Goal: Task Accomplishment & Management: Manage account settings

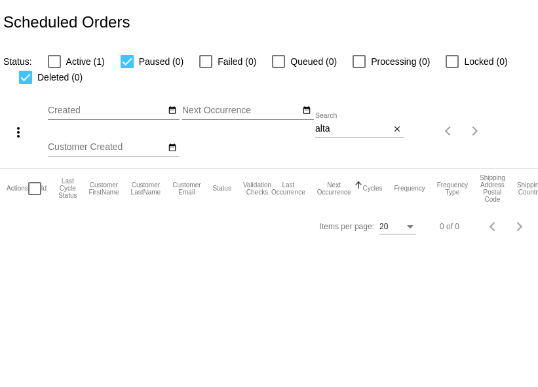
click at [32, 84] on div at bounding box center [25, 77] width 13 height 13
click at [26, 84] on input "Deleted (0)" at bounding box center [25, 84] width 1 height 1
checkbox input "false"
click at [134, 68] on div at bounding box center [126, 61] width 13 height 13
click at [127, 69] on input "Paused (0)" at bounding box center [126, 68] width 1 height 1
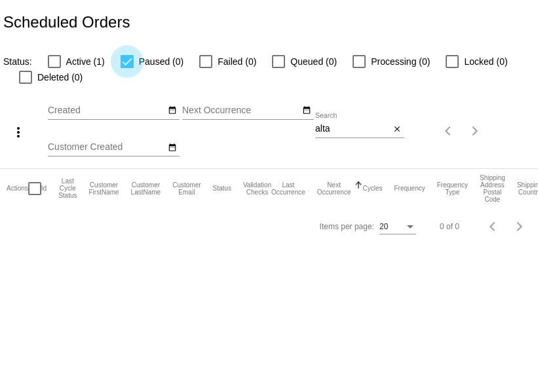
checkbox input "false"
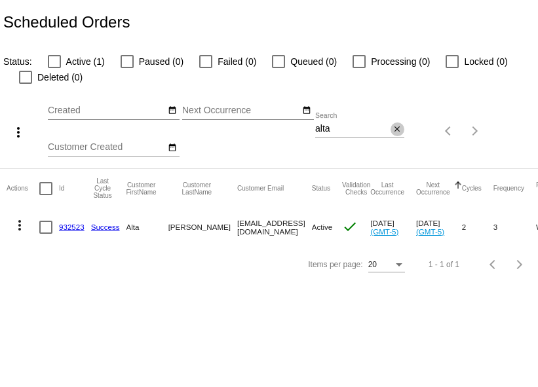
click at [392, 135] on mat-icon "close" at bounding box center [396, 129] width 9 height 10
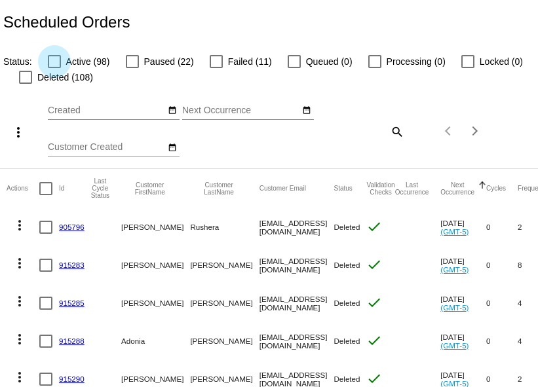
click at [52, 65] on div at bounding box center [54, 61] width 13 height 13
click at [54, 68] on input "Active (98)" at bounding box center [54, 68] width 1 height 1
checkbox input "true"
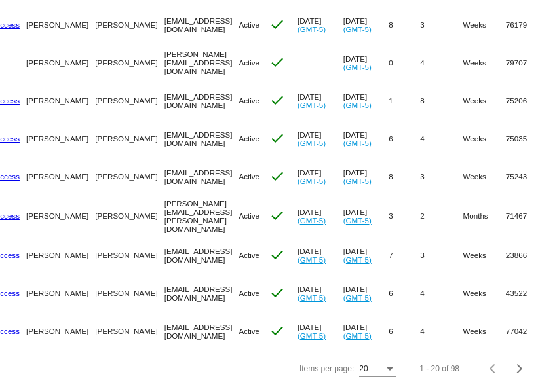
scroll to position [656, 0]
